Goal: Obtain resource: Obtain resource

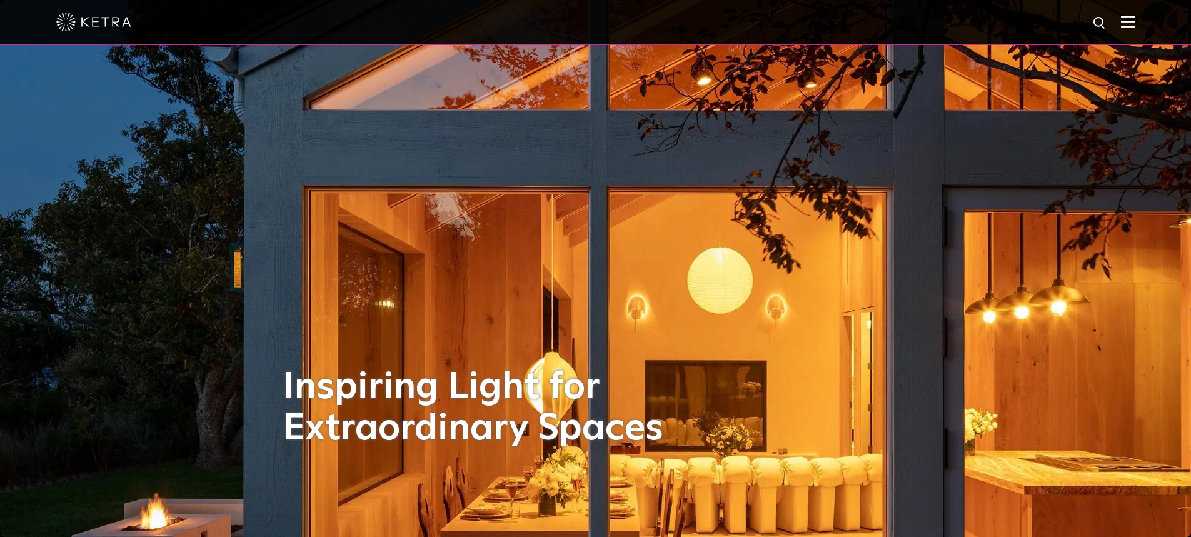
click at [1134, 24] on img at bounding box center [1128, 22] width 14 height 12
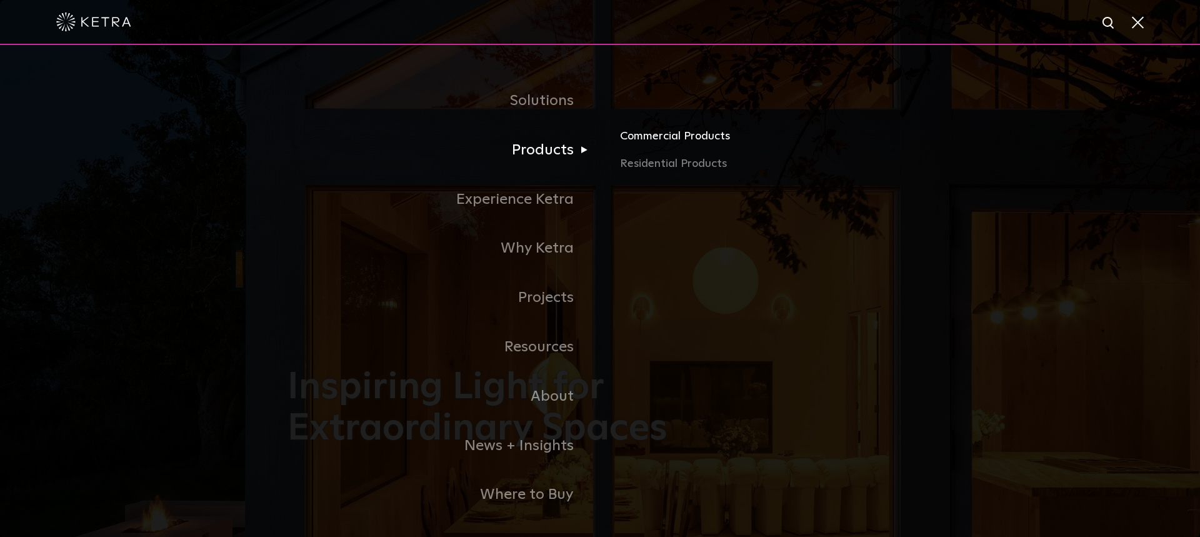
click at [663, 138] on link "Commercial Products" at bounding box center [766, 142] width 293 height 28
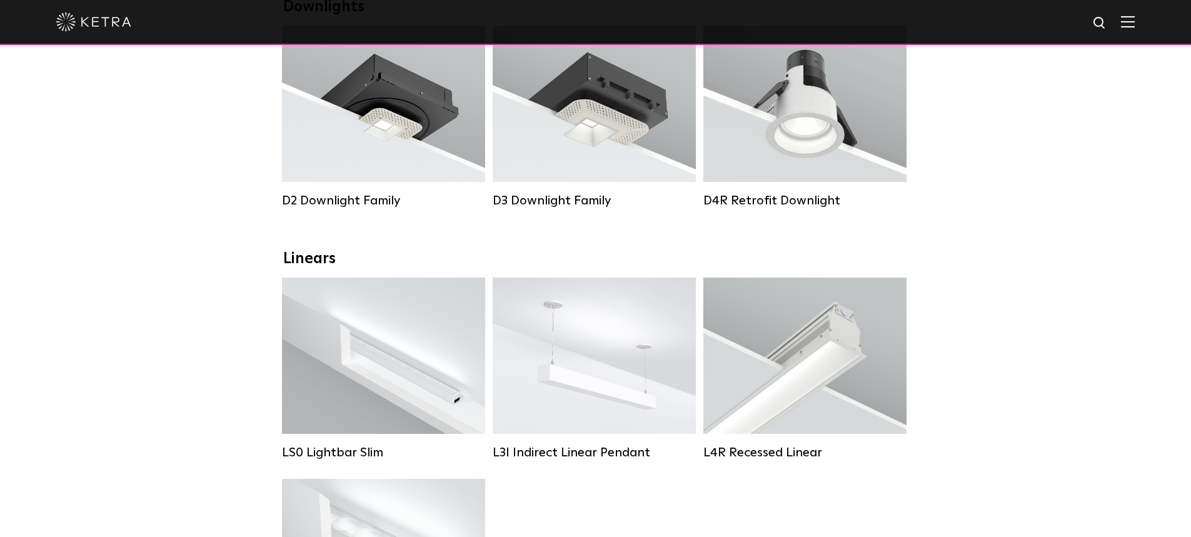
scroll to position [188, 0]
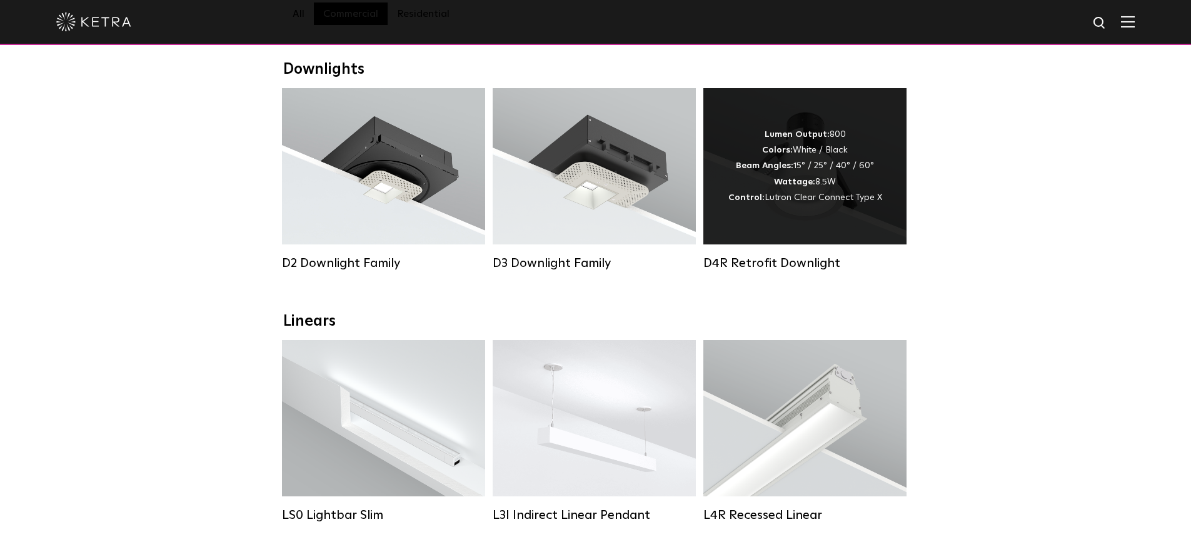
click at [846, 223] on div "Lumen Output: 800 Colors: White / Black Beam Angles: 15° / 25° / 40° / 60° Watt…" at bounding box center [804, 166] width 203 height 156
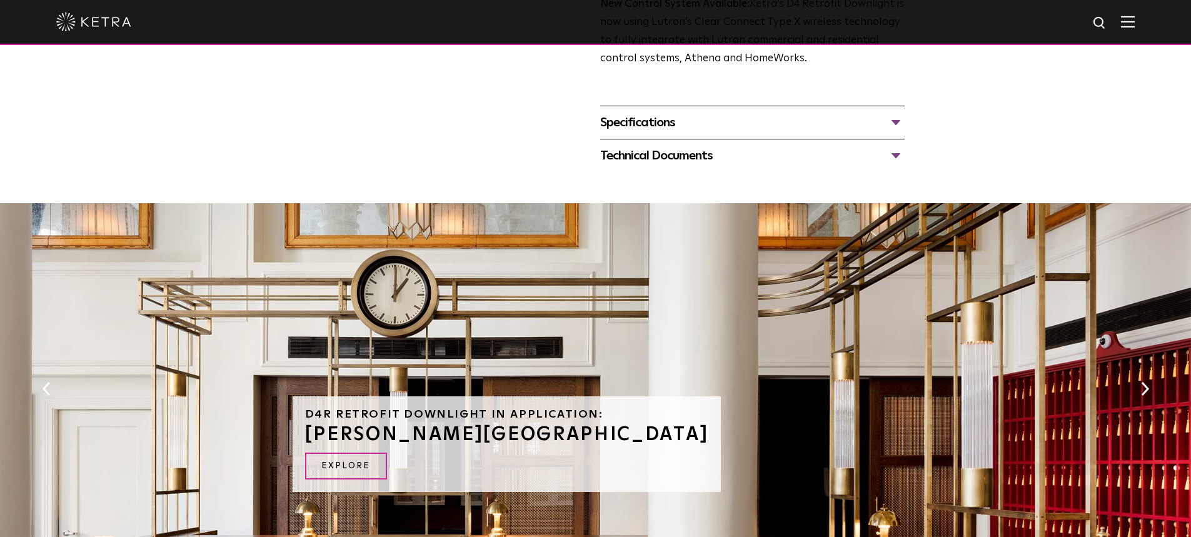
scroll to position [313, 0]
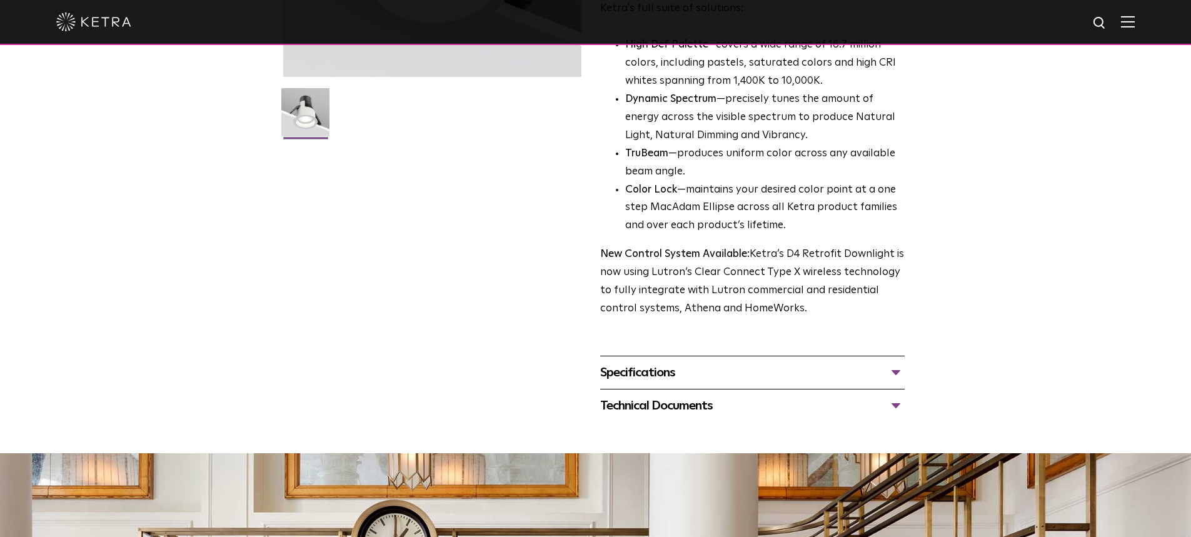
click at [896, 371] on div "Specifications" at bounding box center [752, 373] width 304 height 20
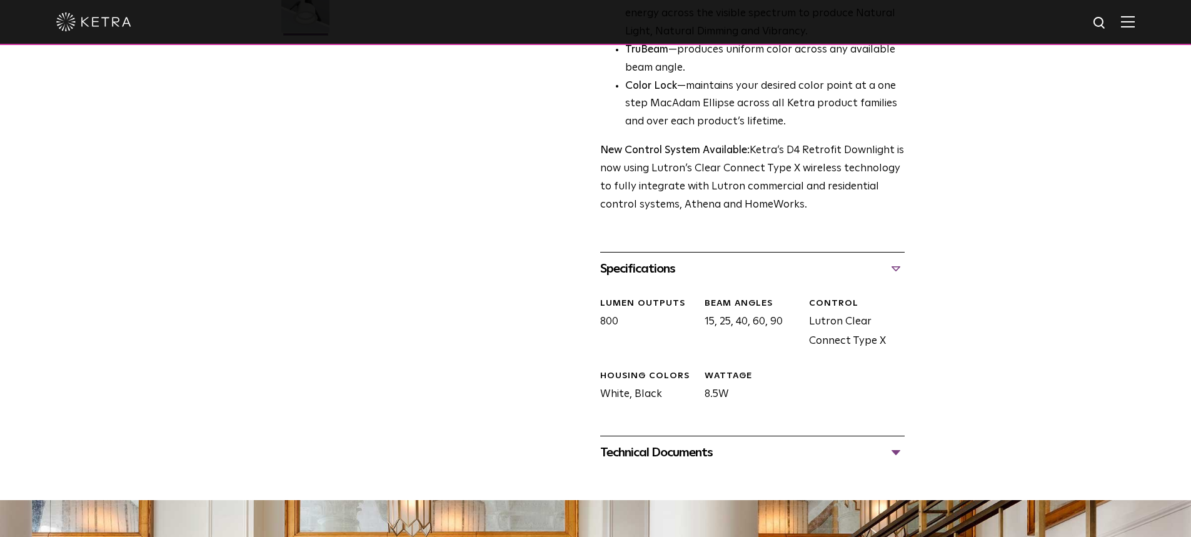
scroll to position [563, 0]
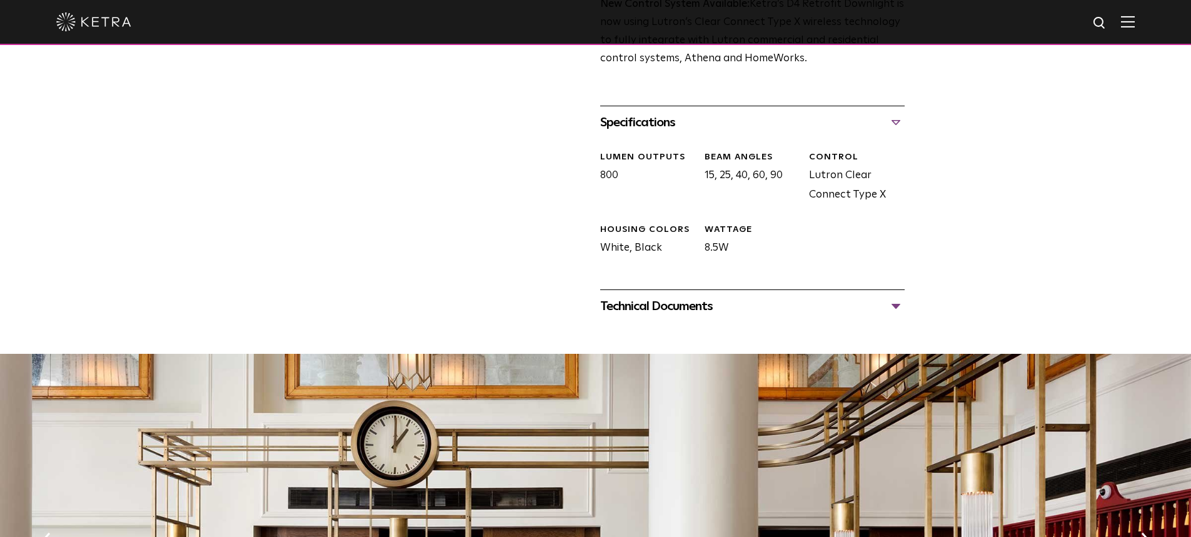
click at [709, 306] on div "Technical Documents" at bounding box center [752, 306] width 304 height 20
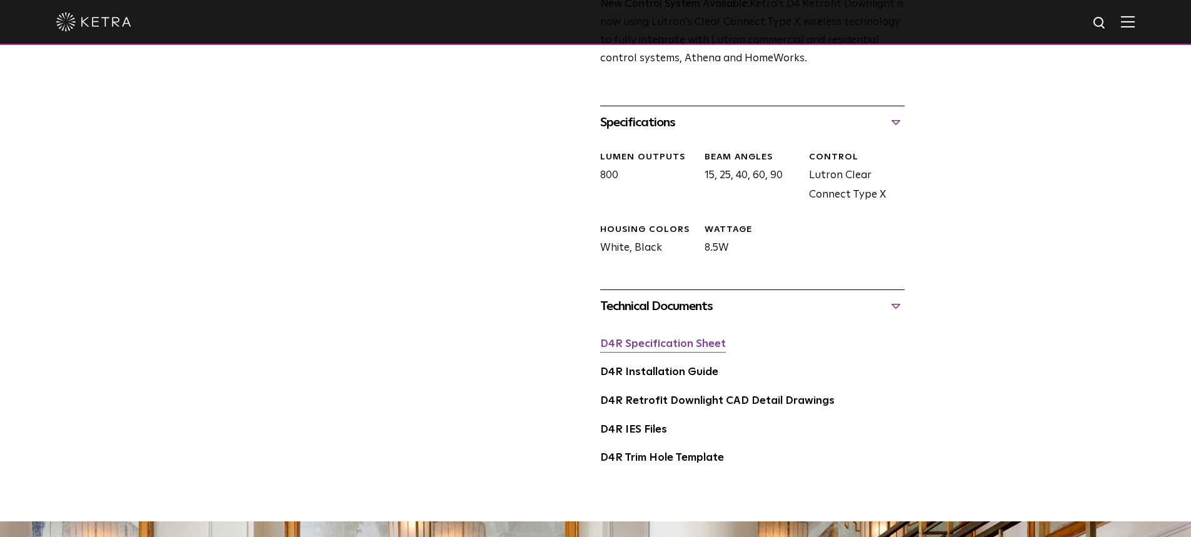
click at [686, 349] on link "D4R Specification Sheet" at bounding box center [663, 344] width 126 height 11
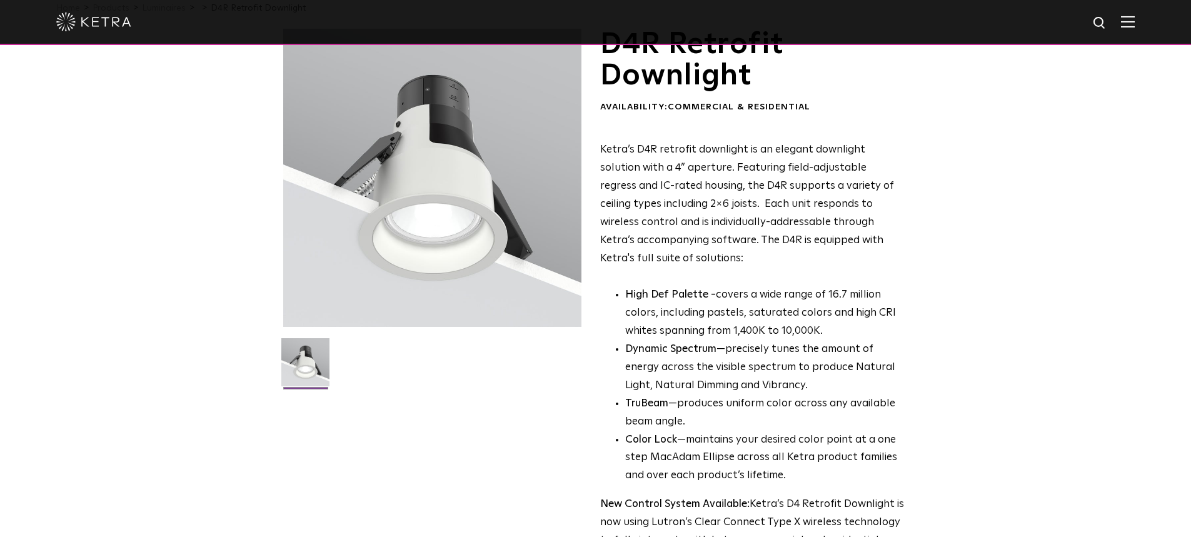
scroll to position [0, 0]
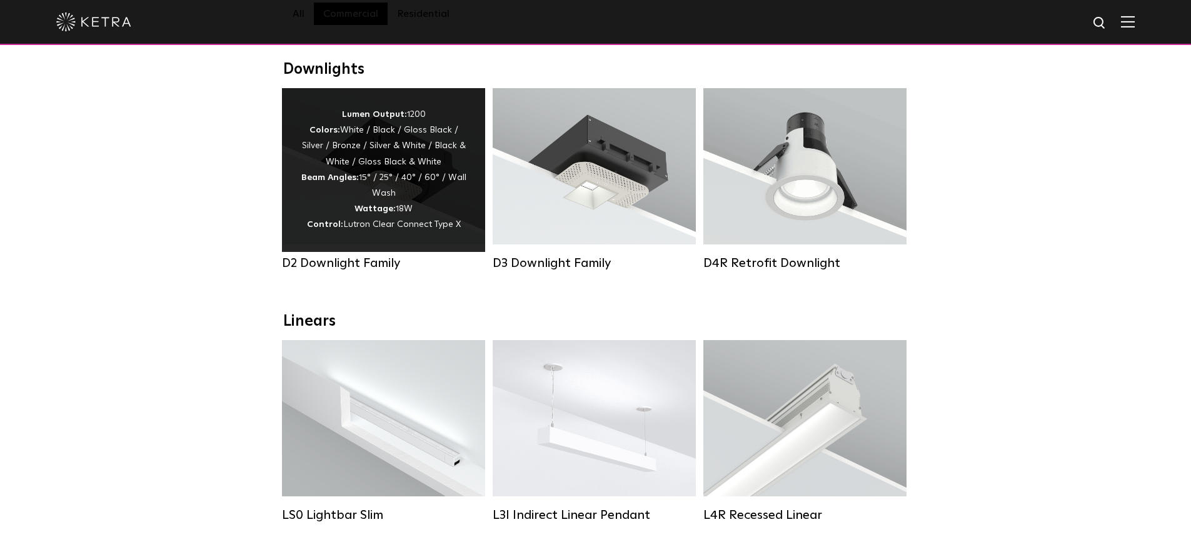
click at [421, 193] on div "Lumen Output: 1200 Colors: White / Black / Gloss Black / Silver / Bronze / Silv…" at bounding box center [384, 170] width 166 height 126
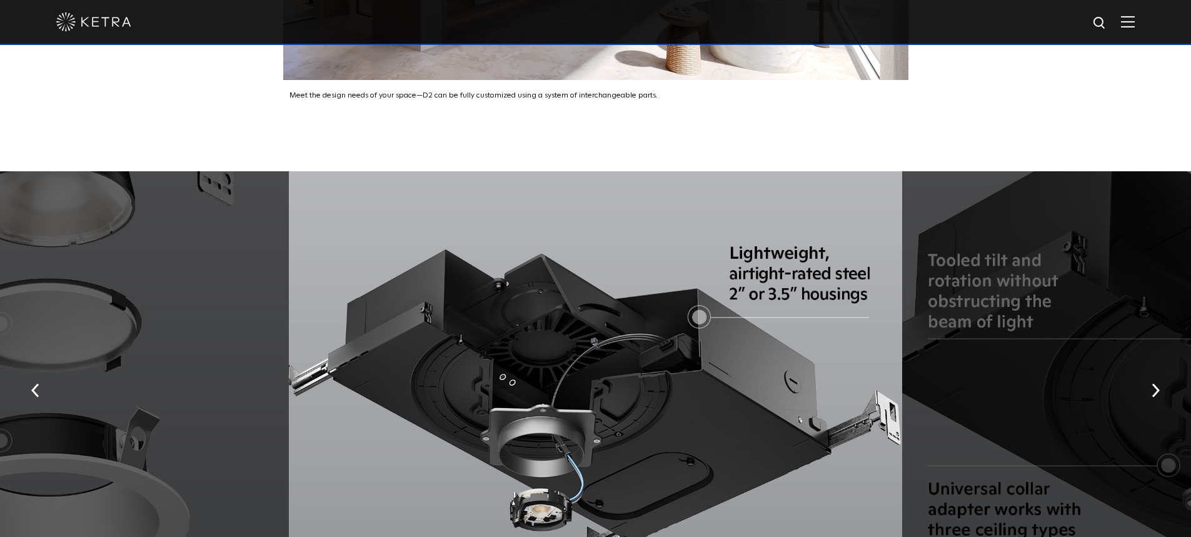
scroll to position [2188, 0]
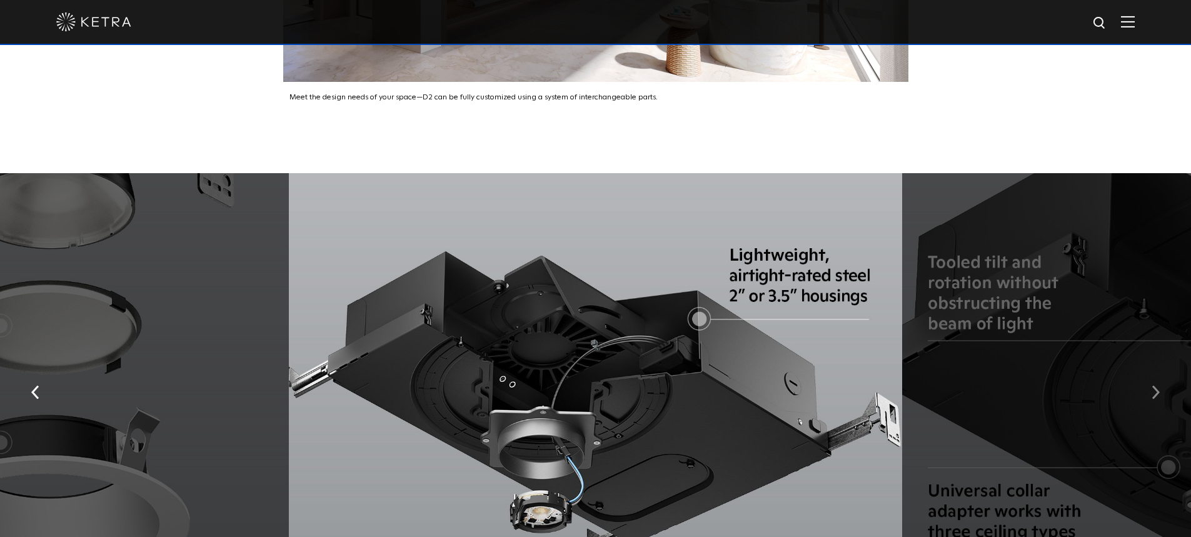
click at [1158, 385] on img "button" at bounding box center [1155, 392] width 8 height 14
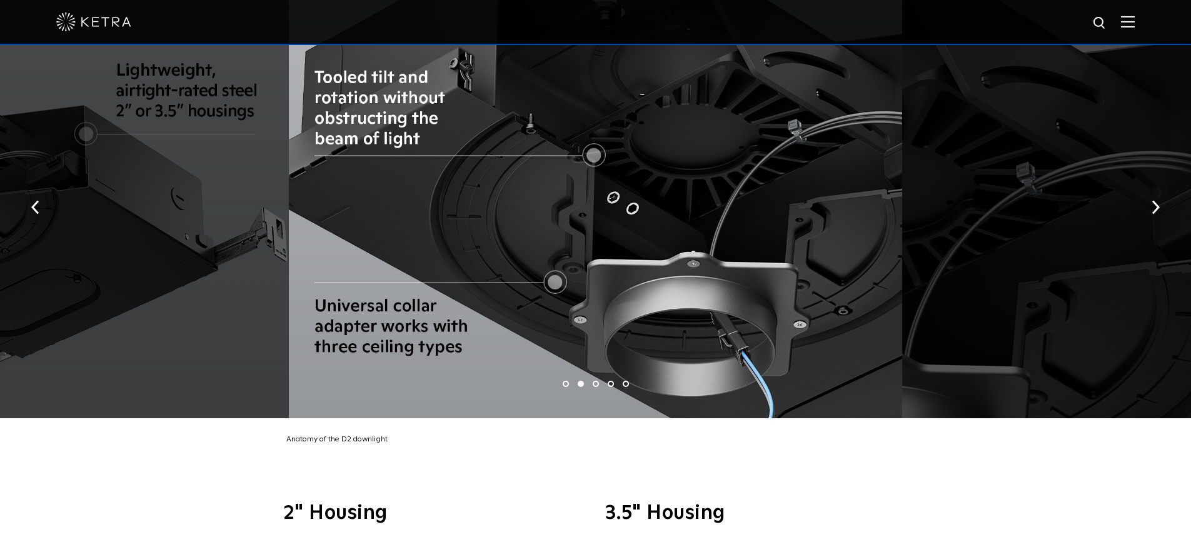
scroll to position [2375, 0]
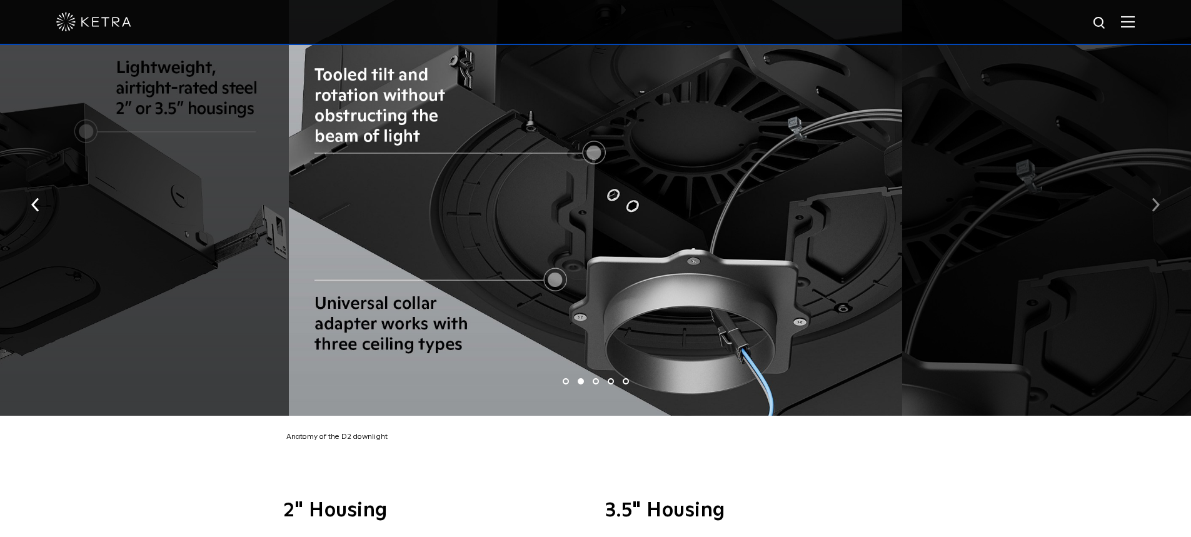
click at [1152, 198] on img "button" at bounding box center [1155, 205] width 8 height 14
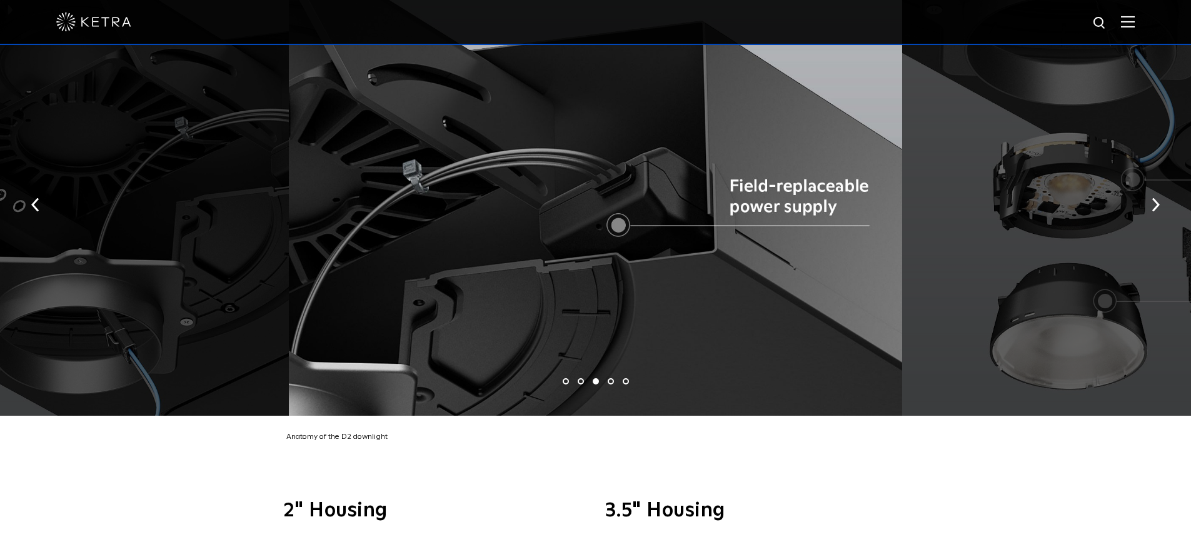
scroll to position [2250, 0]
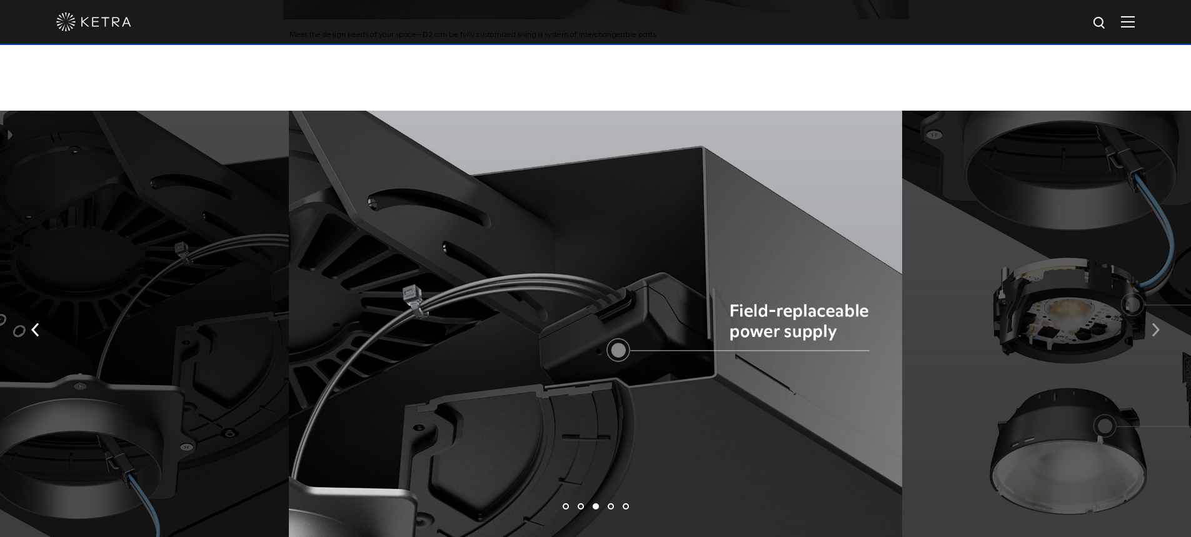
click at [1156, 323] on img "button" at bounding box center [1155, 330] width 8 height 14
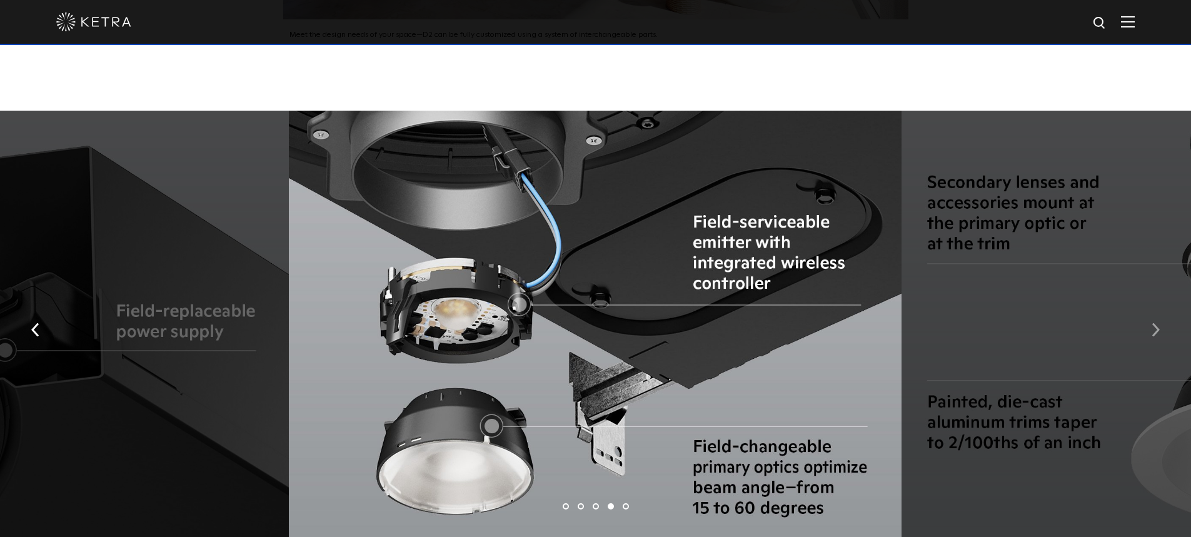
click at [1151, 323] on img "button" at bounding box center [1155, 330] width 8 height 14
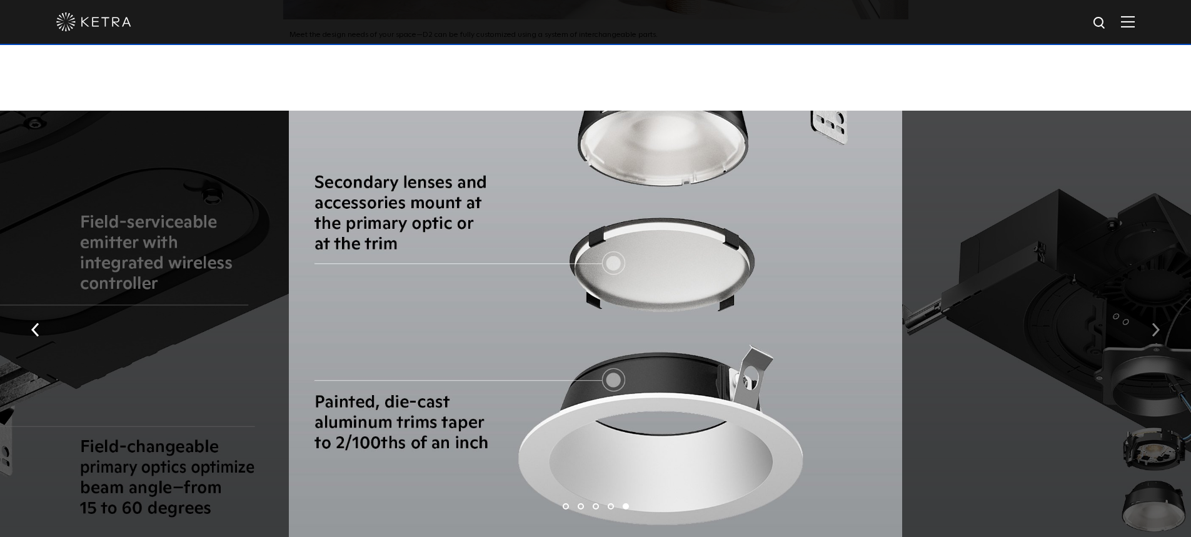
click at [1151, 323] on img "button" at bounding box center [1155, 330] width 8 height 14
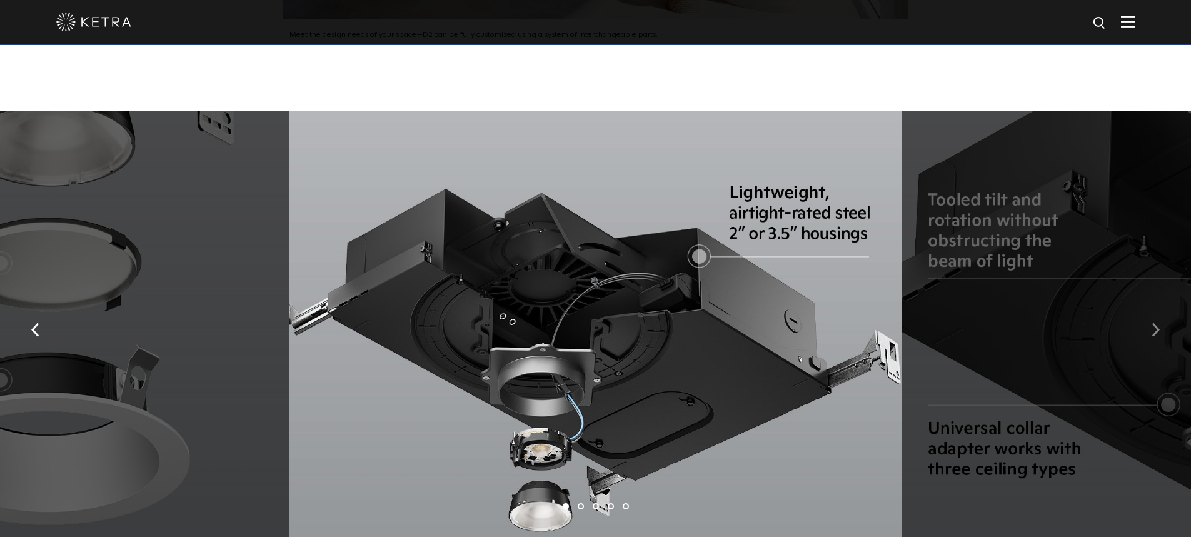
click at [1151, 323] on img "button" at bounding box center [1155, 330] width 8 height 14
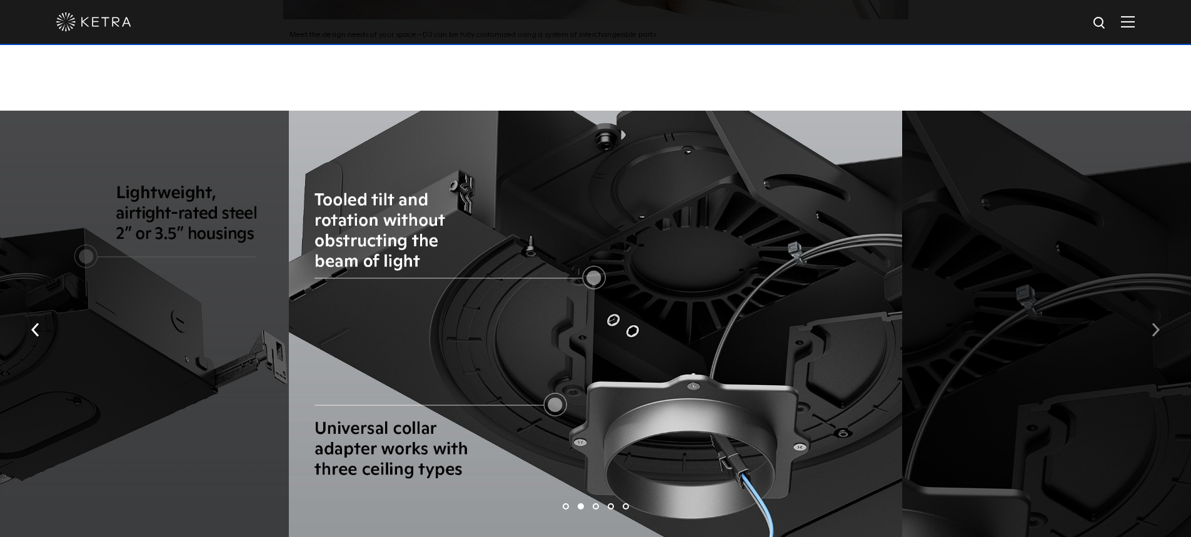
click at [1151, 323] on img "button" at bounding box center [1155, 330] width 8 height 14
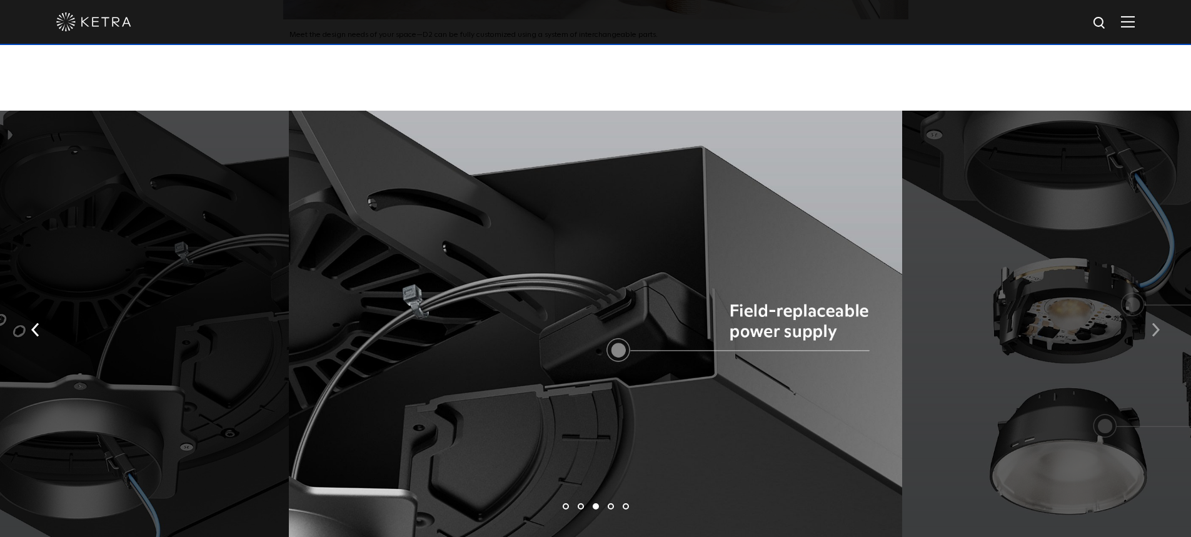
click at [1151, 323] on img "button" at bounding box center [1155, 330] width 8 height 14
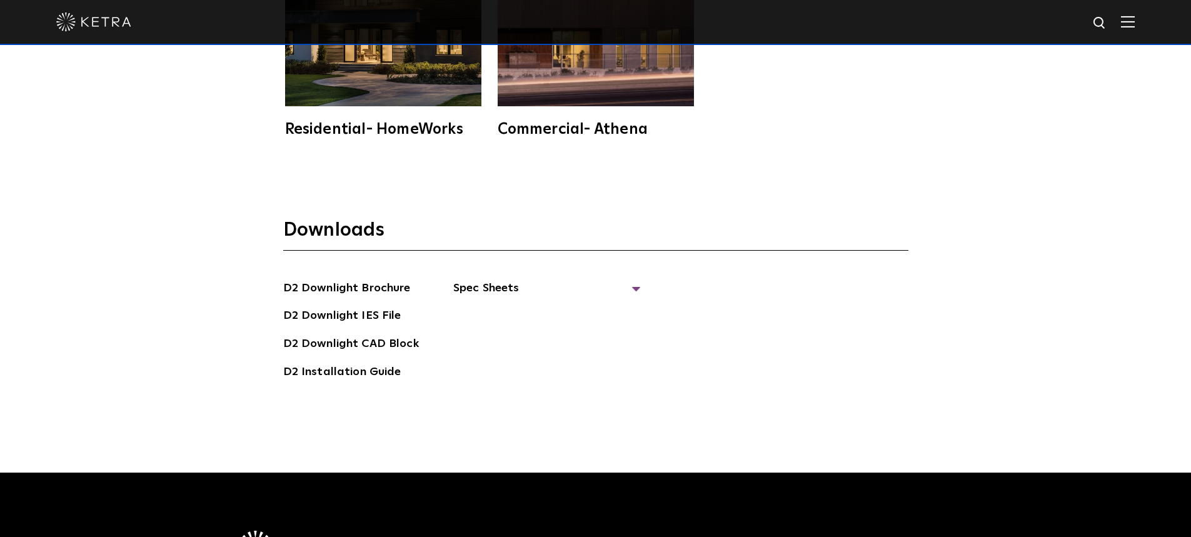
scroll to position [3625, 0]
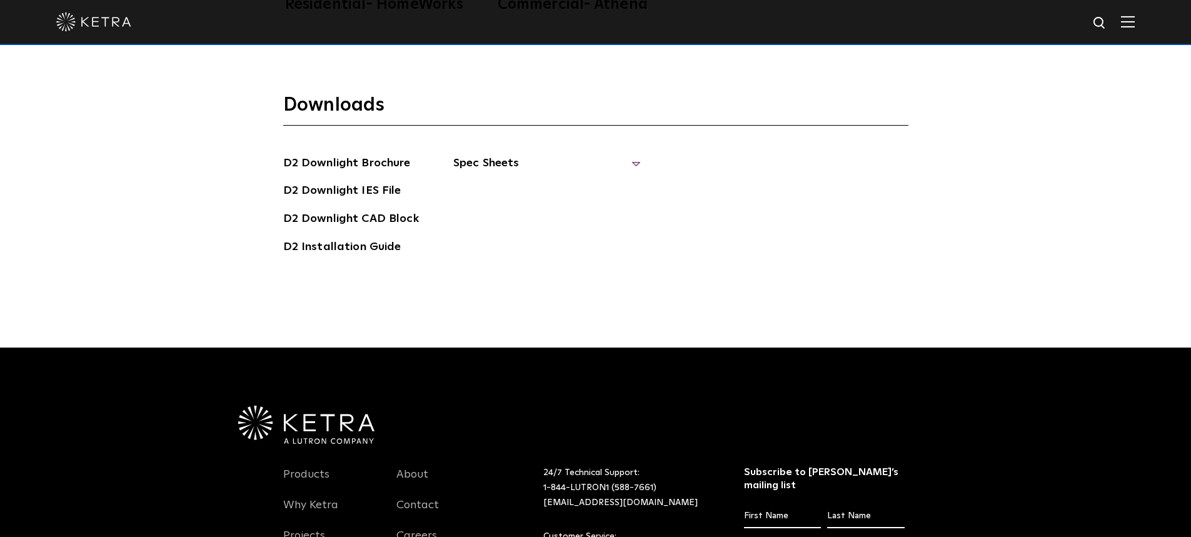
click at [518, 154] on span "Spec Sheets" at bounding box center [547, 168] width 188 height 28
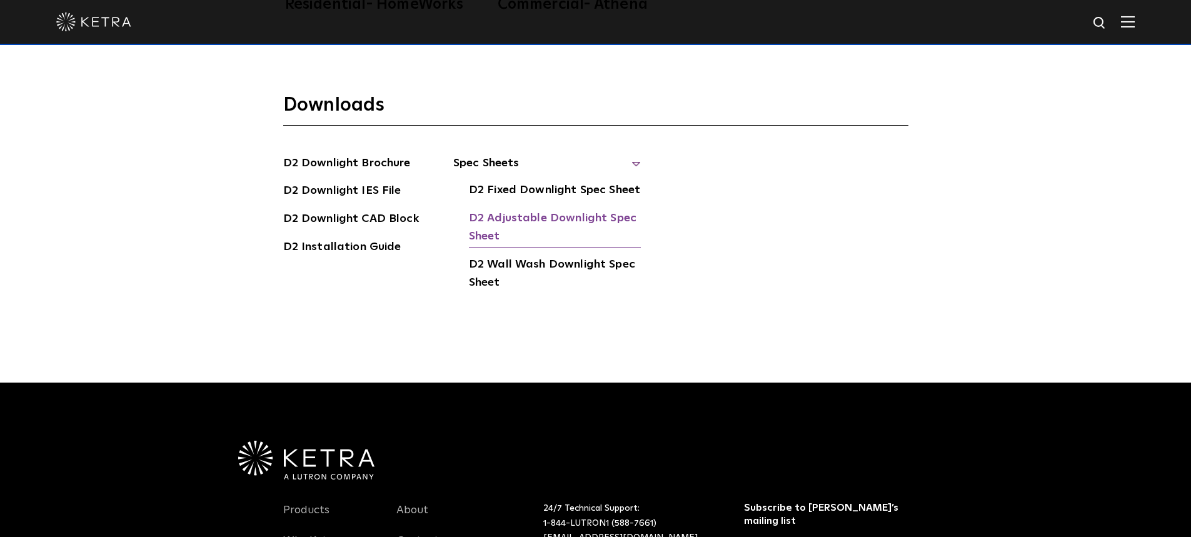
click at [556, 209] on link "D2 Adjustable Downlight Spec Sheet" at bounding box center [555, 228] width 172 height 38
